Goal: Check status: Check status

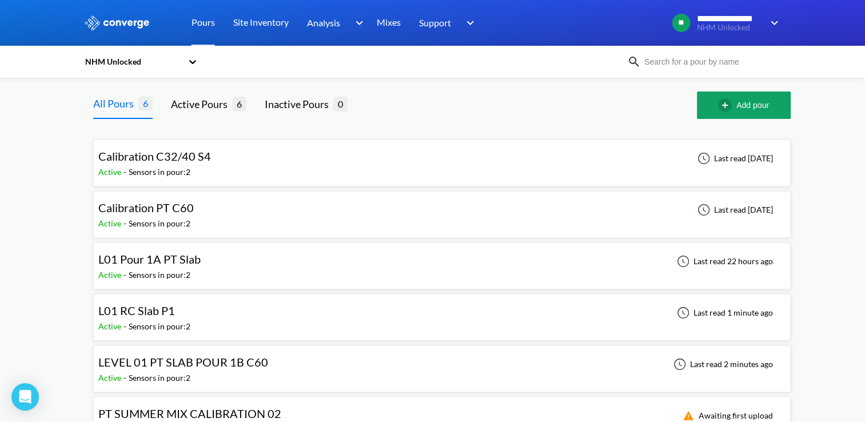
click at [435, 159] on div "Calibration C32/40 S4 Active - Sensors in pour: 2 Last read [DATE]" at bounding box center [441, 163] width 687 height 37
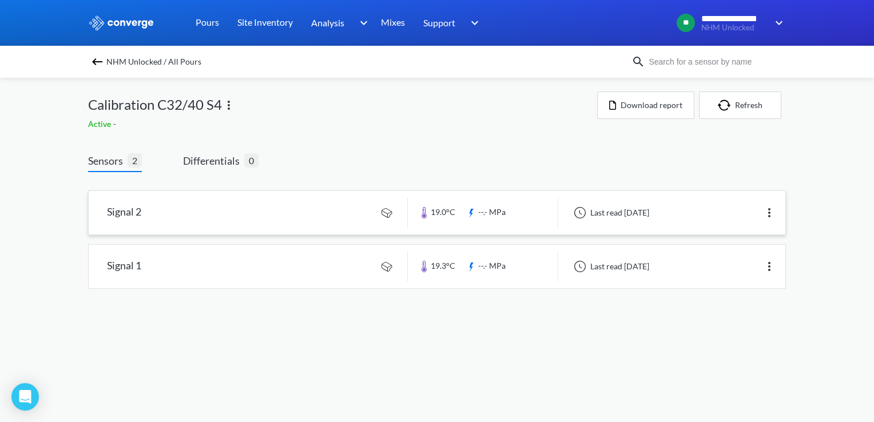
click at [286, 208] on link at bounding box center [437, 212] width 696 height 43
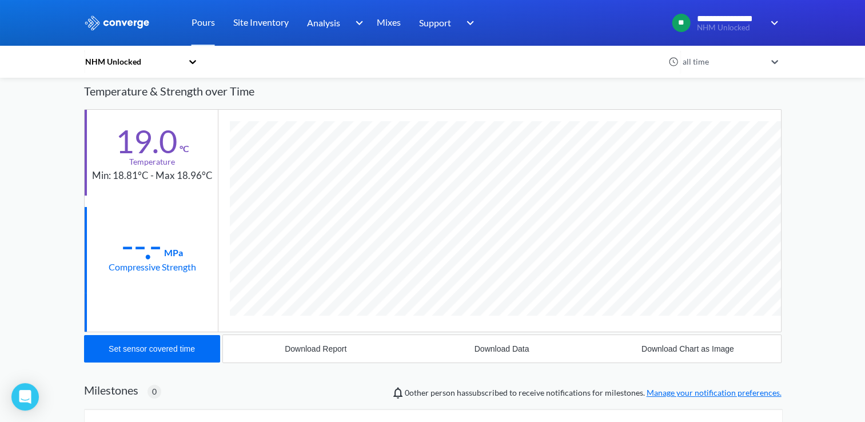
scroll to position [57, 0]
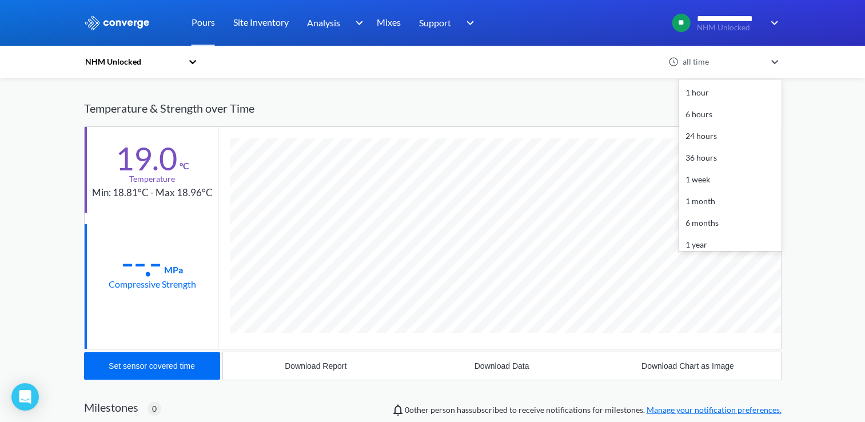
click at [781, 59] on icon at bounding box center [774, 61] width 11 height 11
click at [570, 107] on div "Temperature & Strength over Time" at bounding box center [433, 108] width 698 height 36
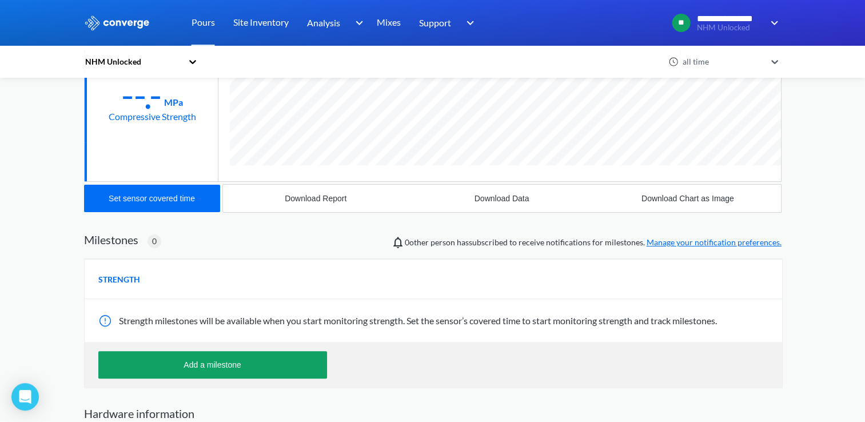
scroll to position [0, 0]
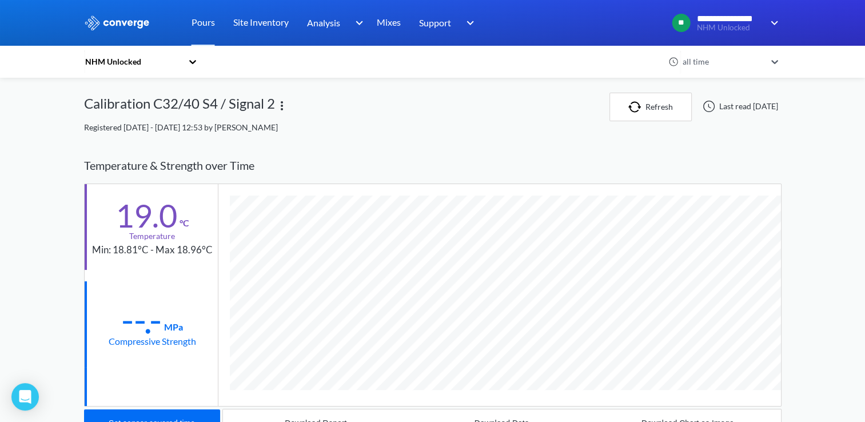
click at [194, 65] on icon at bounding box center [192, 61] width 11 height 11
click at [194, 62] on icon at bounding box center [192, 62] width 7 height 4
click at [389, 93] on div "Calibration C32/40 S4 / Signal 2" at bounding box center [346, 107] width 525 height 29
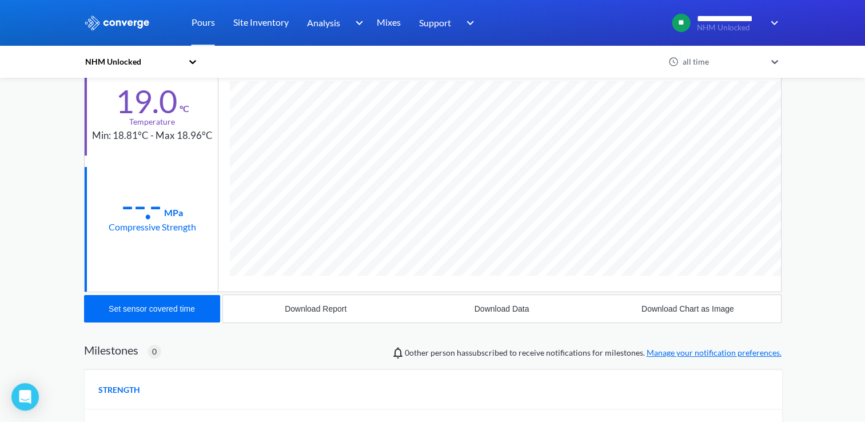
scroll to position [110, 0]
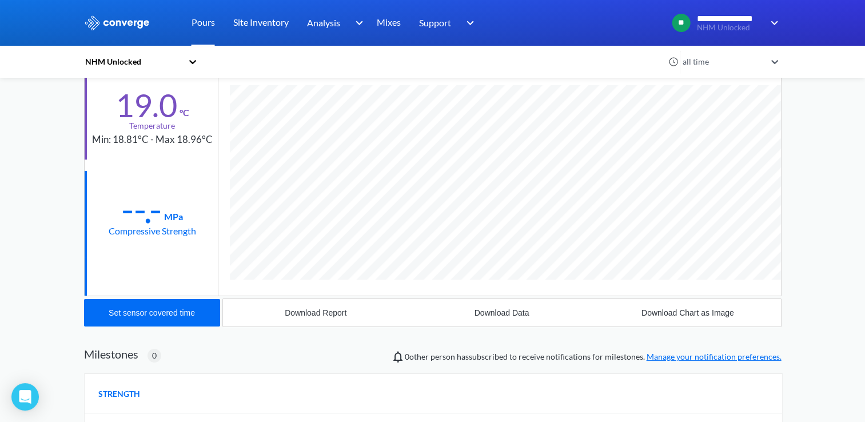
click at [200, 22] on link "Pours" at bounding box center [203, 23] width 23 height 46
